Goal: Information Seeking & Learning: Learn about a topic

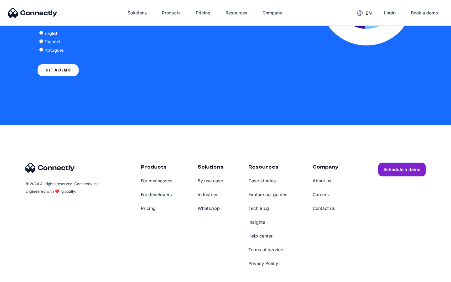
scroll to position [1279, 0]
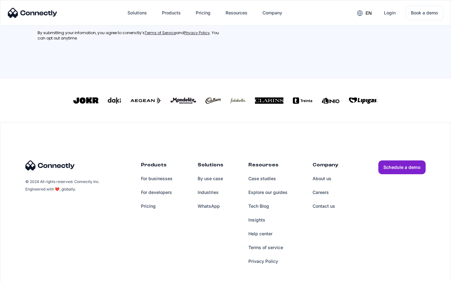
scroll to position [282, 0]
